Goal: Task Accomplishment & Management: Use online tool/utility

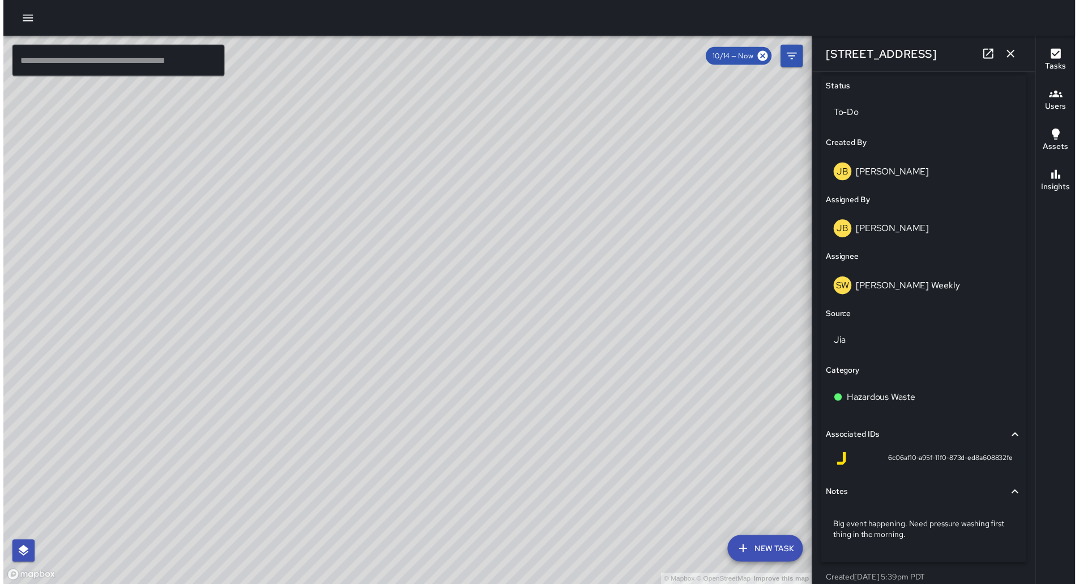
scroll to position [548, 0]
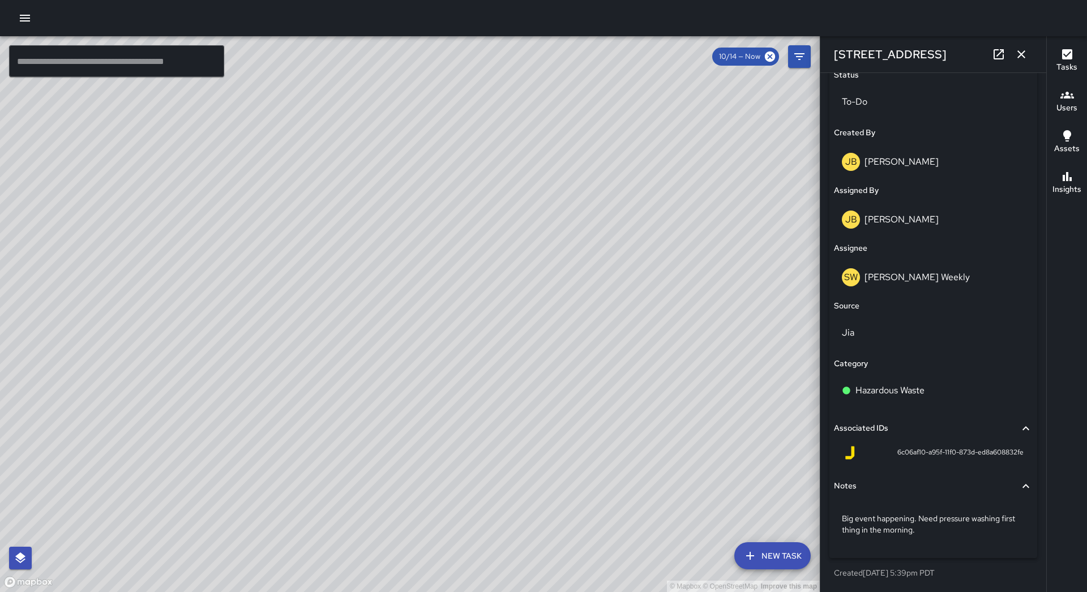
drag, startPoint x: 1019, startPoint y: 50, endPoint x: 979, endPoint y: 55, distance: 40.5
click at [1020, 50] on icon "button" at bounding box center [1022, 55] width 14 height 14
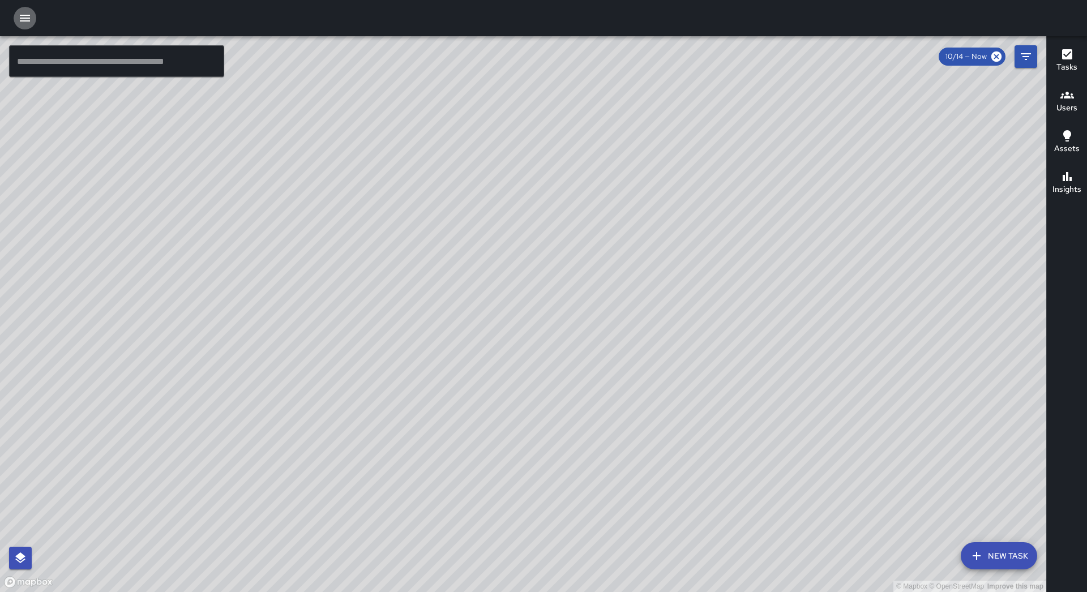
click at [23, 20] on icon "button" at bounding box center [25, 18] width 14 height 14
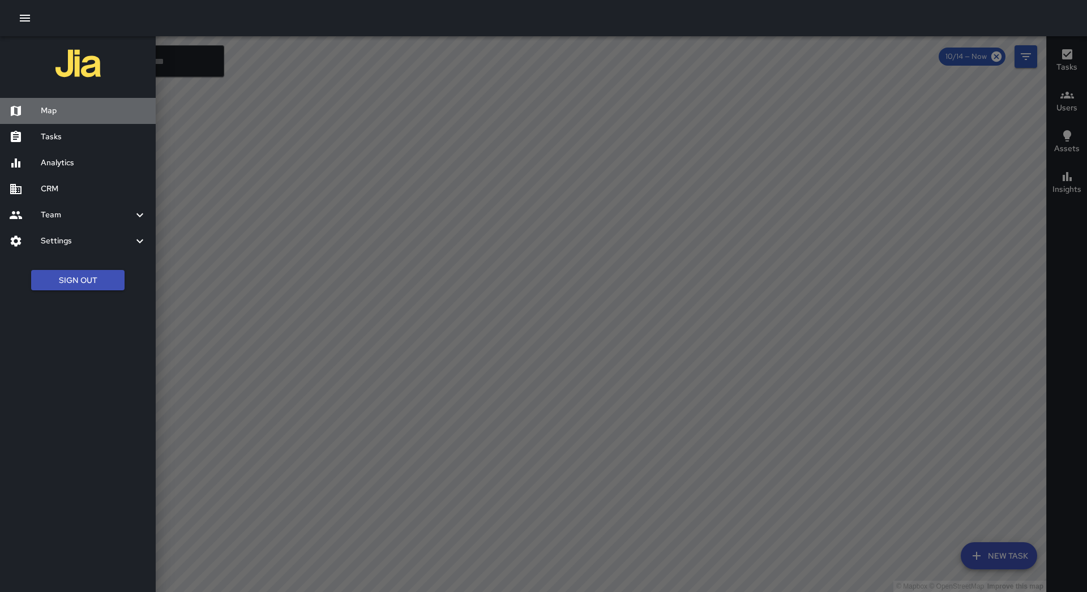
drag, startPoint x: 45, startPoint y: 104, endPoint x: 204, endPoint y: 129, distance: 161.6
click at [45, 105] on div "Map" at bounding box center [78, 111] width 156 height 26
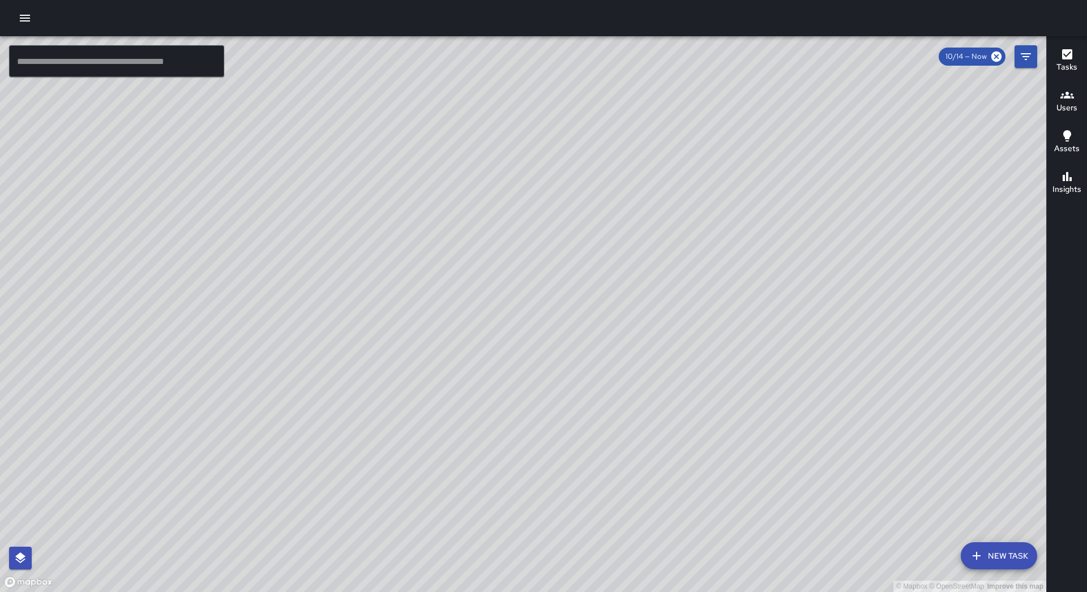
click at [23, 20] on icon "button" at bounding box center [25, 18] width 14 height 14
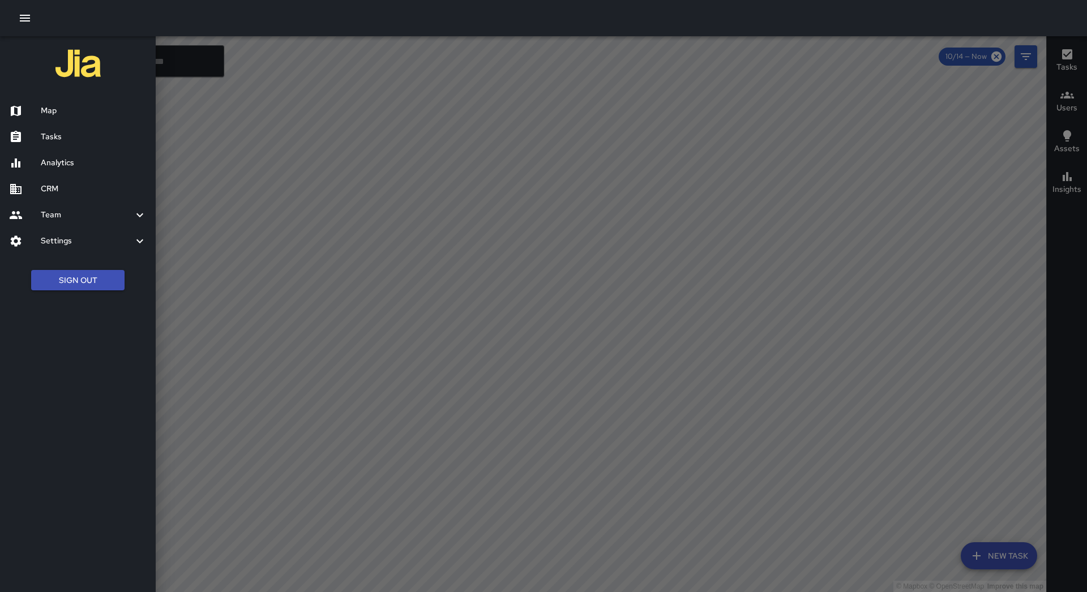
click at [55, 135] on h6 "Tasks" at bounding box center [94, 137] width 106 height 12
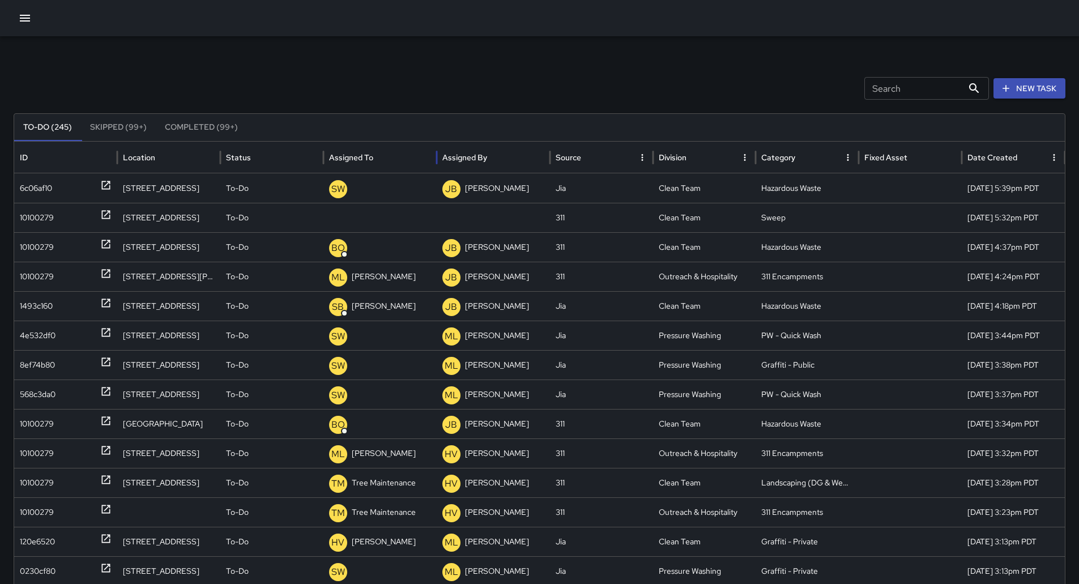
click at [401, 149] on div "Assigned To" at bounding box center [380, 157] width 102 height 31
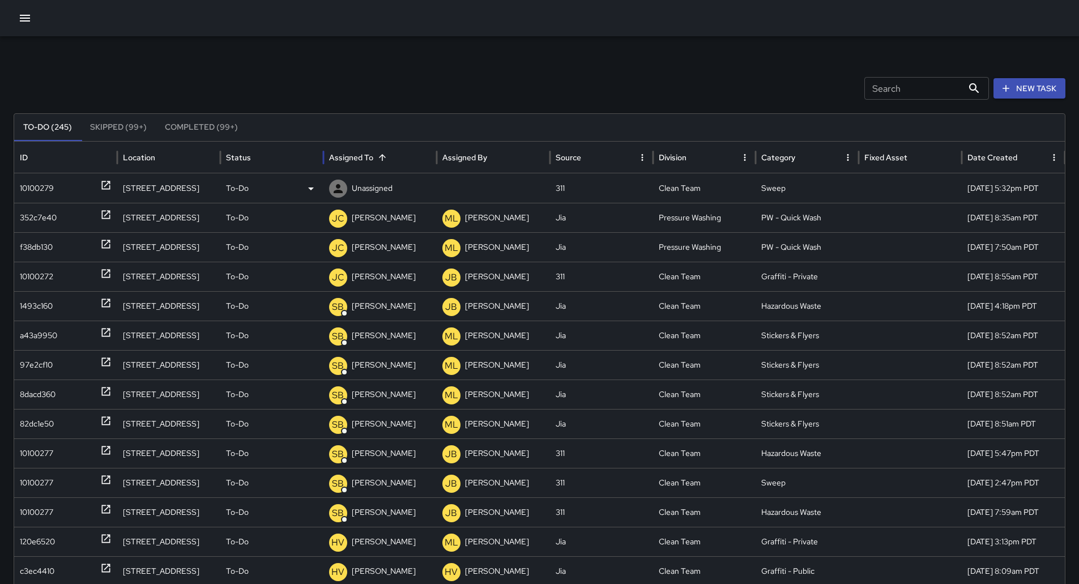
click at [74, 181] on div "10100279" at bounding box center [66, 188] width 92 height 29
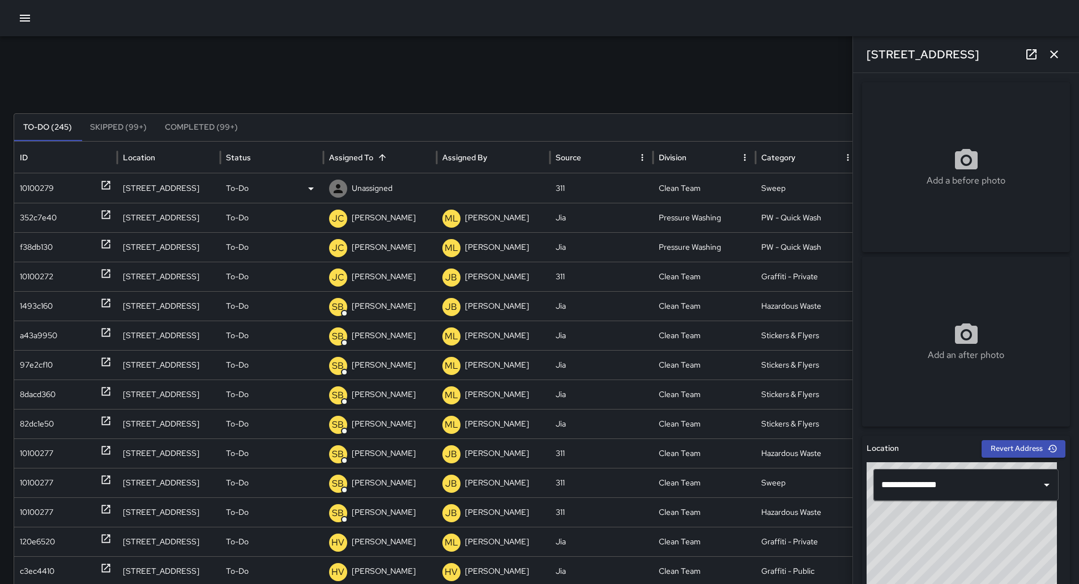
click at [301, 189] on div "To-Do" at bounding box center [272, 188] width 92 height 29
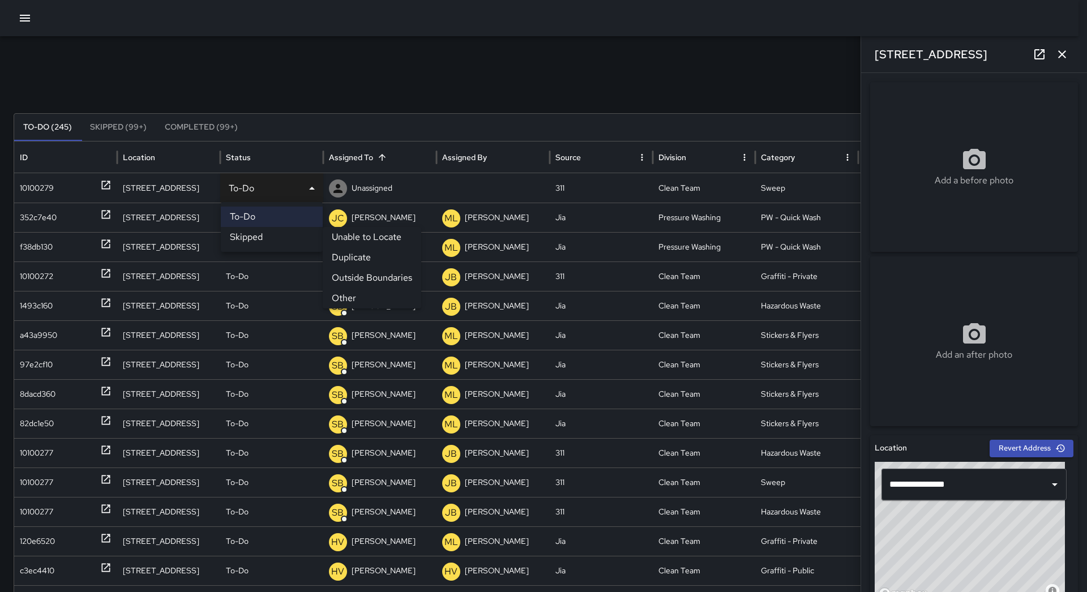
click at [354, 296] on li "Other" at bounding box center [372, 298] width 99 height 20
